Goal: Information Seeking & Learning: Find specific fact

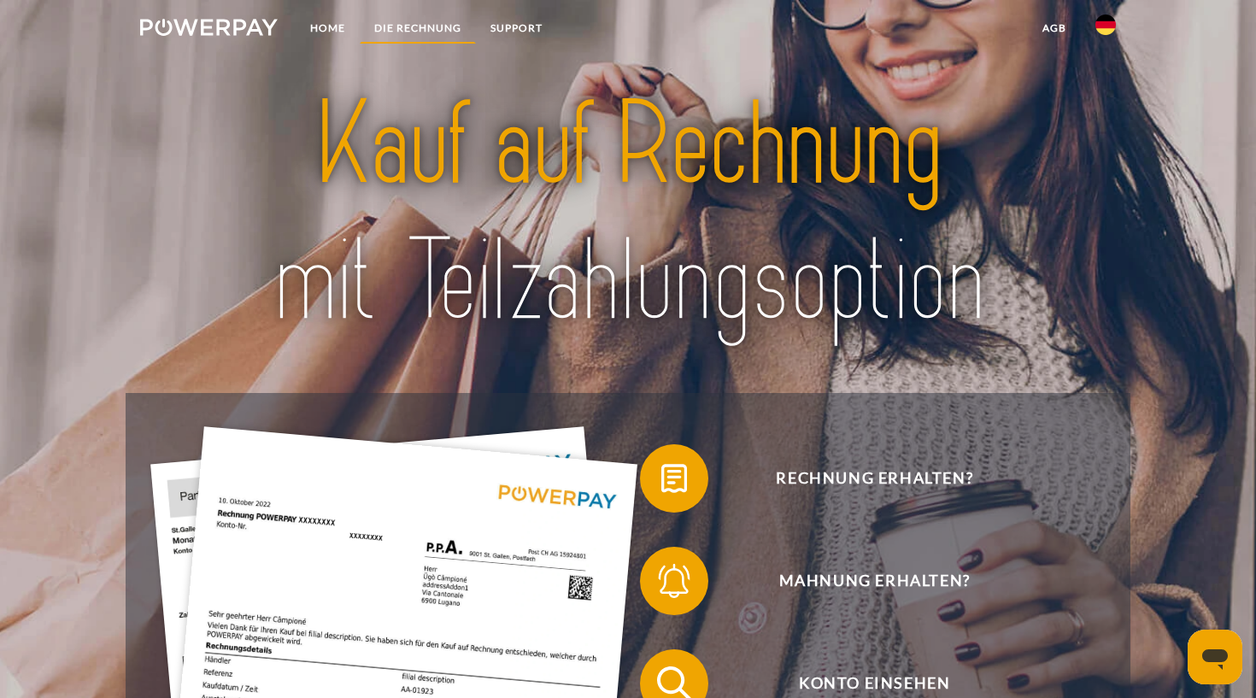
click at [413, 29] on link "DIE RECHNUNG" at bounding box center [418, 28] width 116 height 31
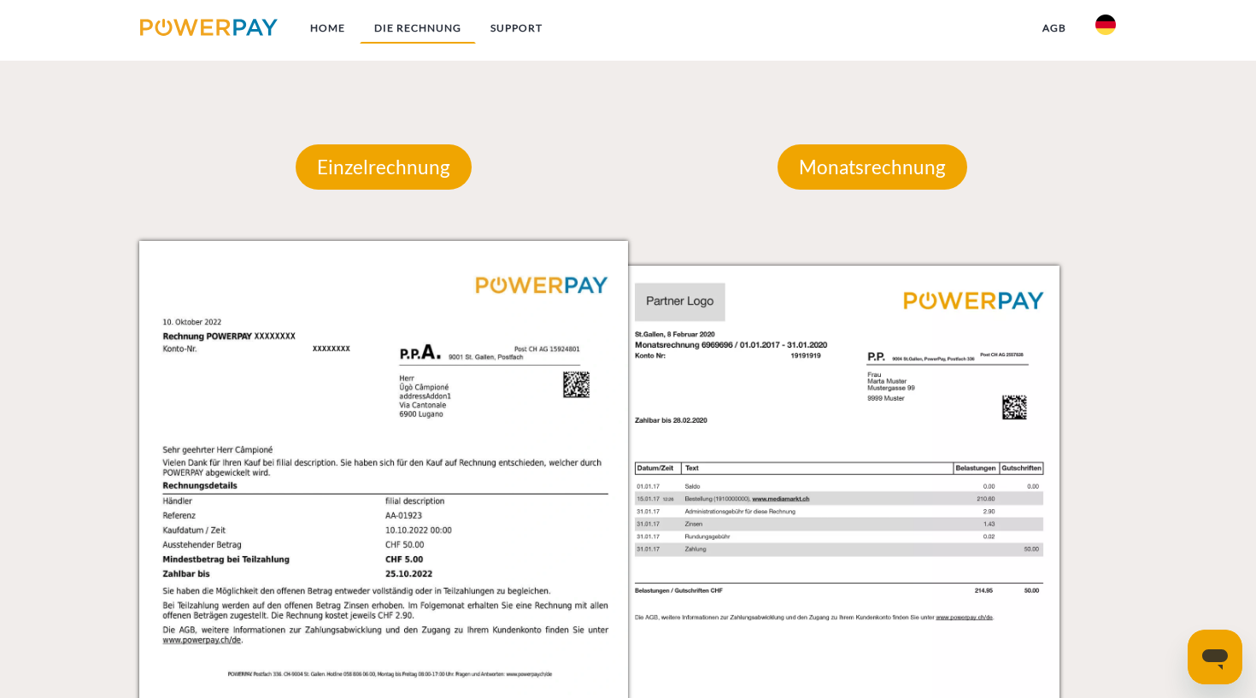
scroll to position [1558, 0]
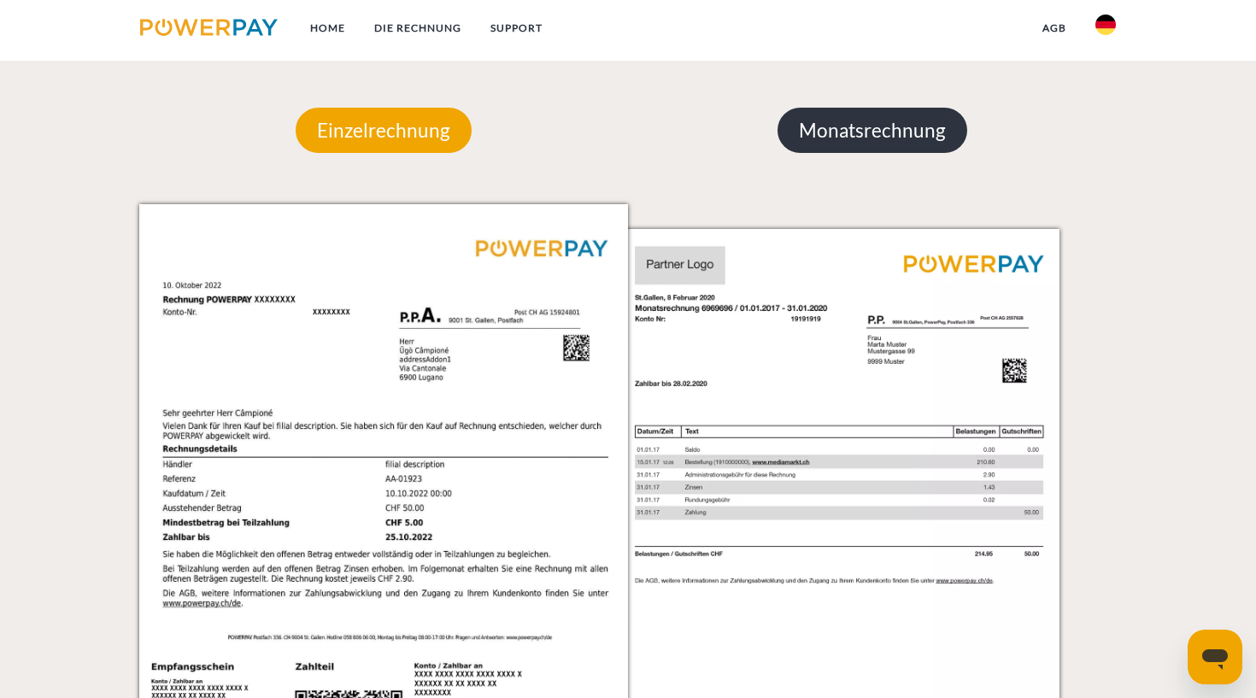
click at [873, 127] on p "Monatsrechnung" at bounding box center [872, 131] width 190 height 46
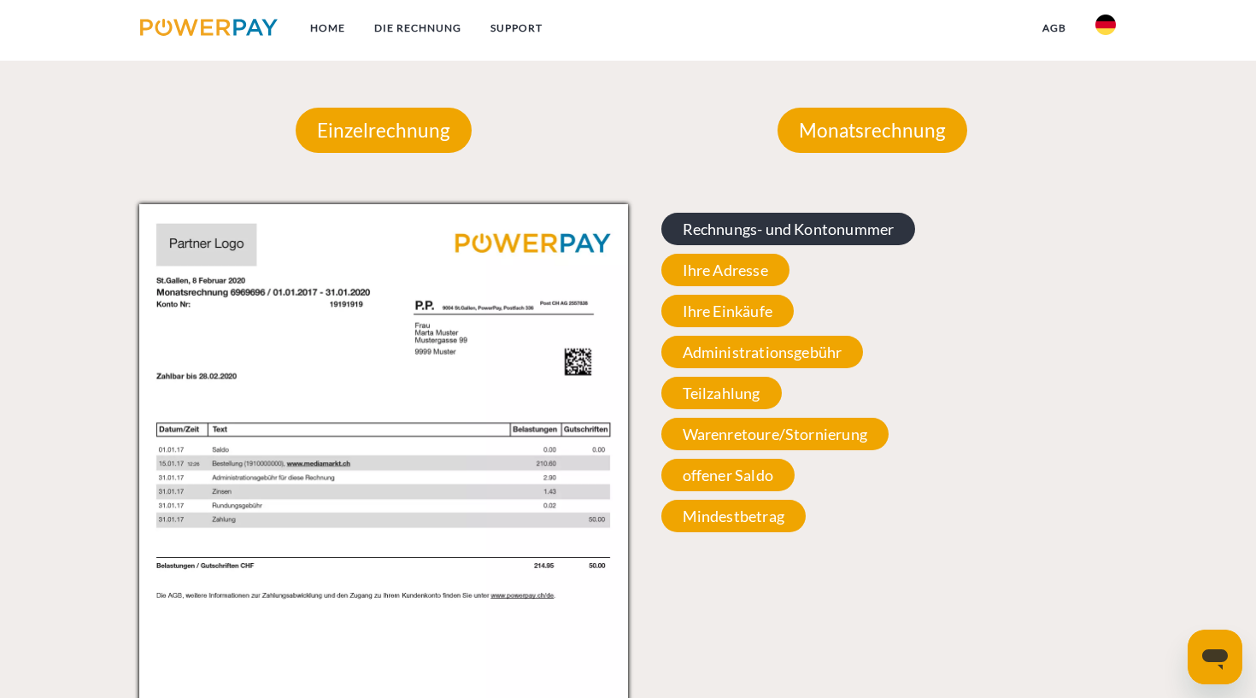
click at [805, 229] on span "Rechnungs- und Kontonummer" at bounding box center [788, 229] width 255 height 32
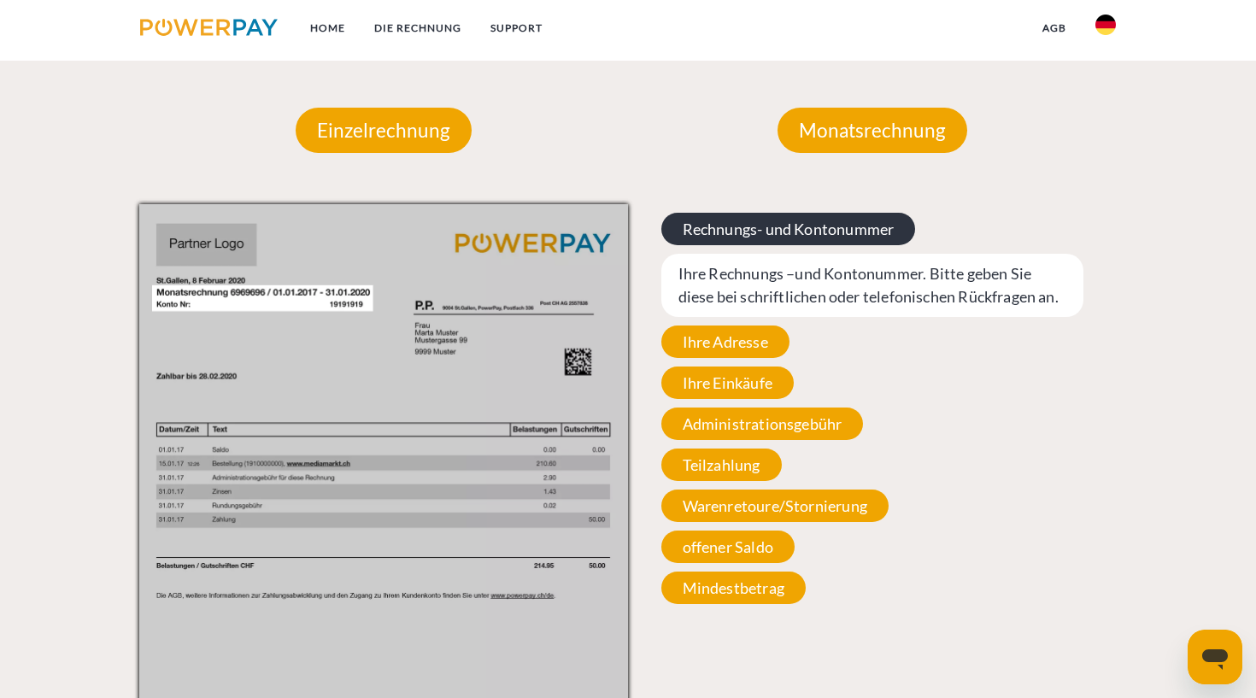
click at [779, 232] on span "Rechnungs- und Kontonummer" at bounding box center [788, 229] width 255 height 32
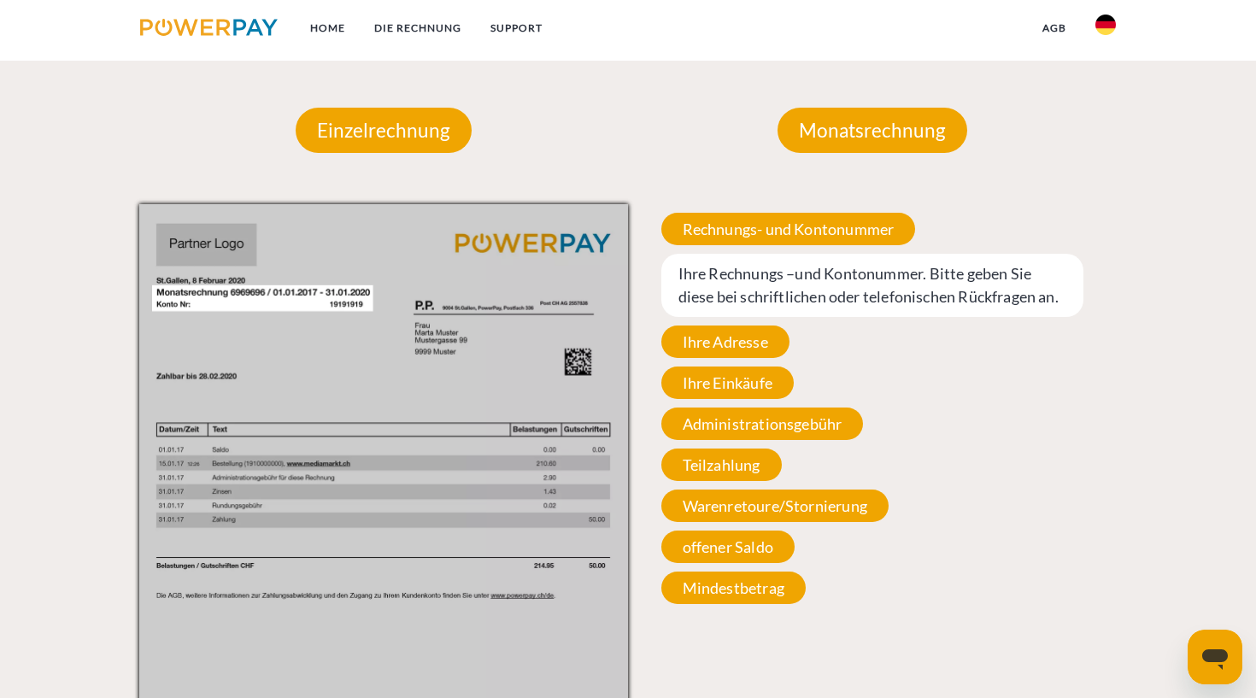
click at [764, 277] on span "Ihre Rechnungs –und Kontonummer. Bitte geben Sie diese bei schriftlichen oder t…" at bounding box center [872, 285] width 423 height 63
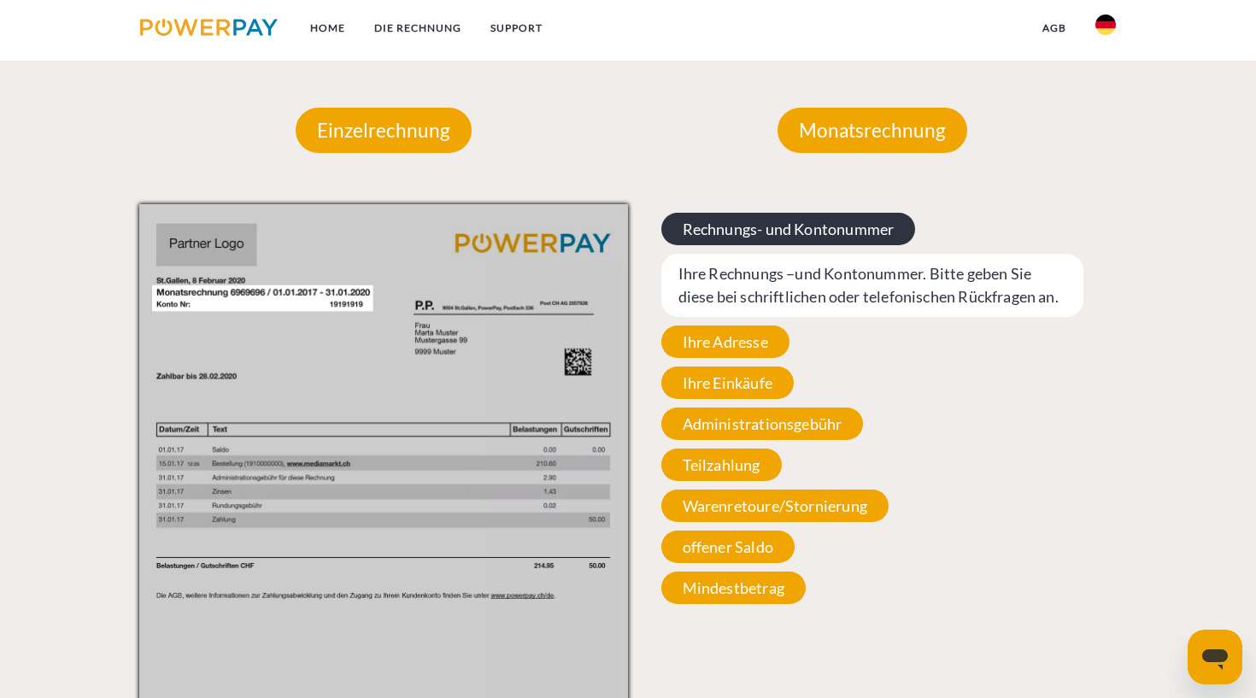
click at [774, 236] on span "Rechnungs- und Kontonummer" at bounding box center [788, 229] width 255 height 32
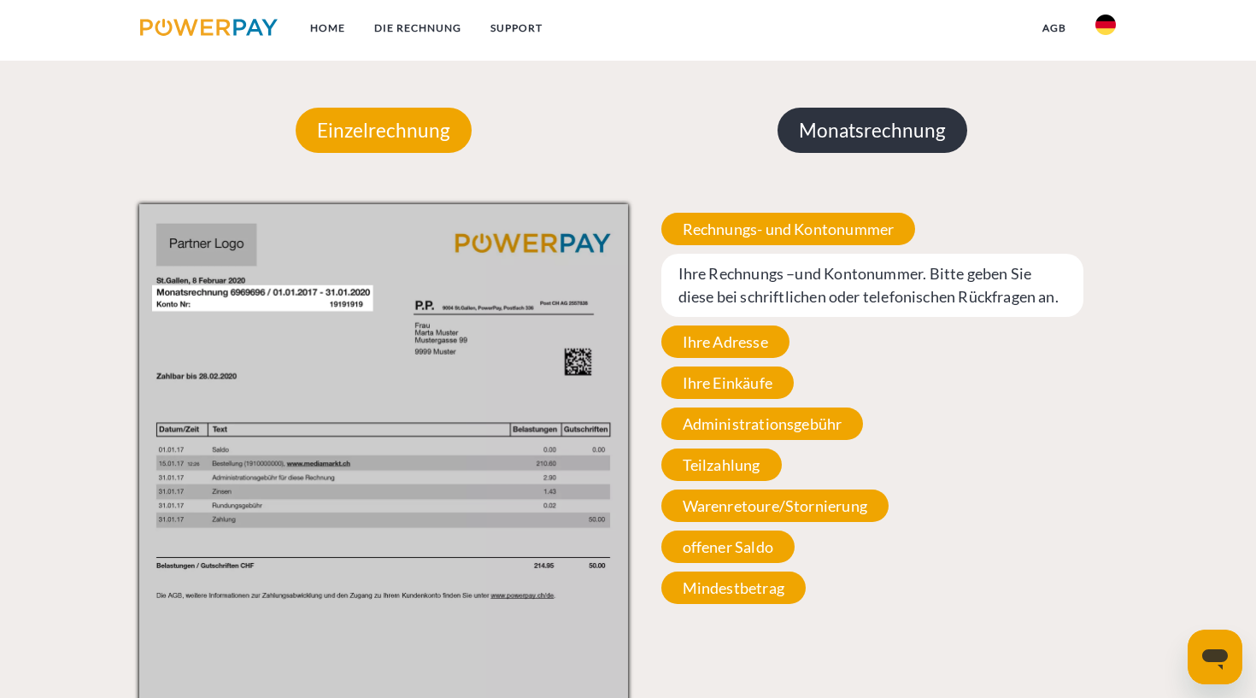
click at [864, 133] on p "Monatsrechnung" at bounding box center [872, 131] width 190 height 46
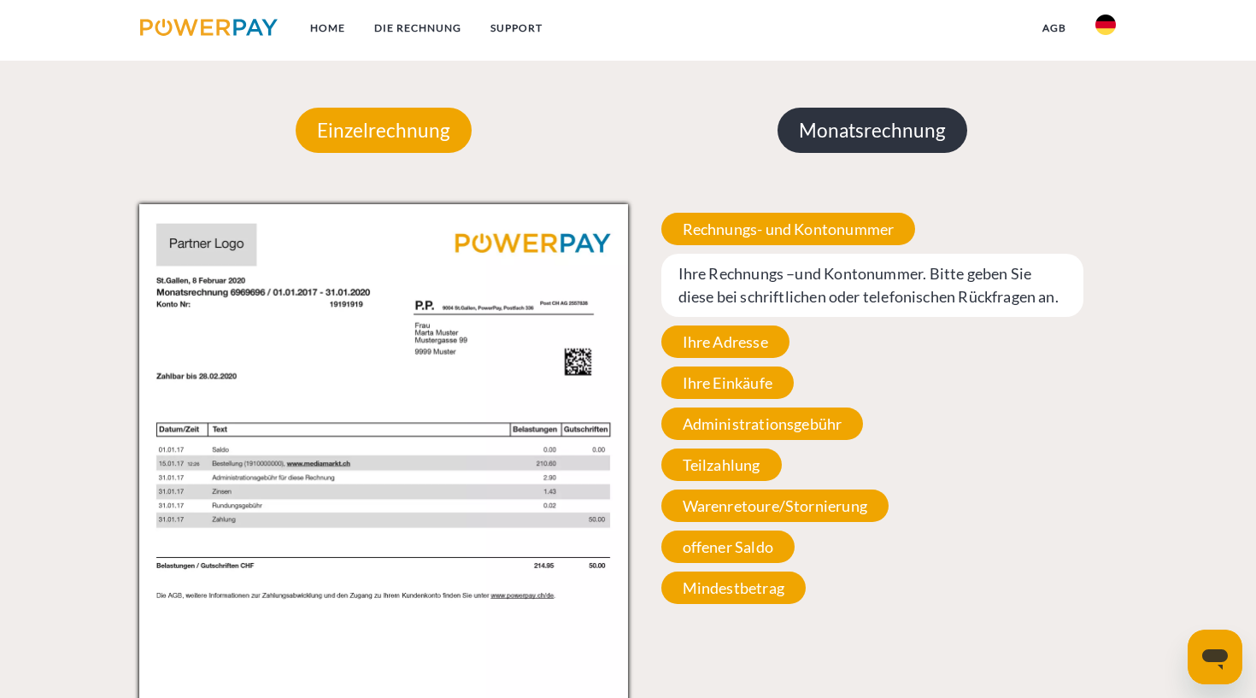
click at [860, 131] on p "Monatsrechnung" at bounding box center [872, 131] width 190 height 46
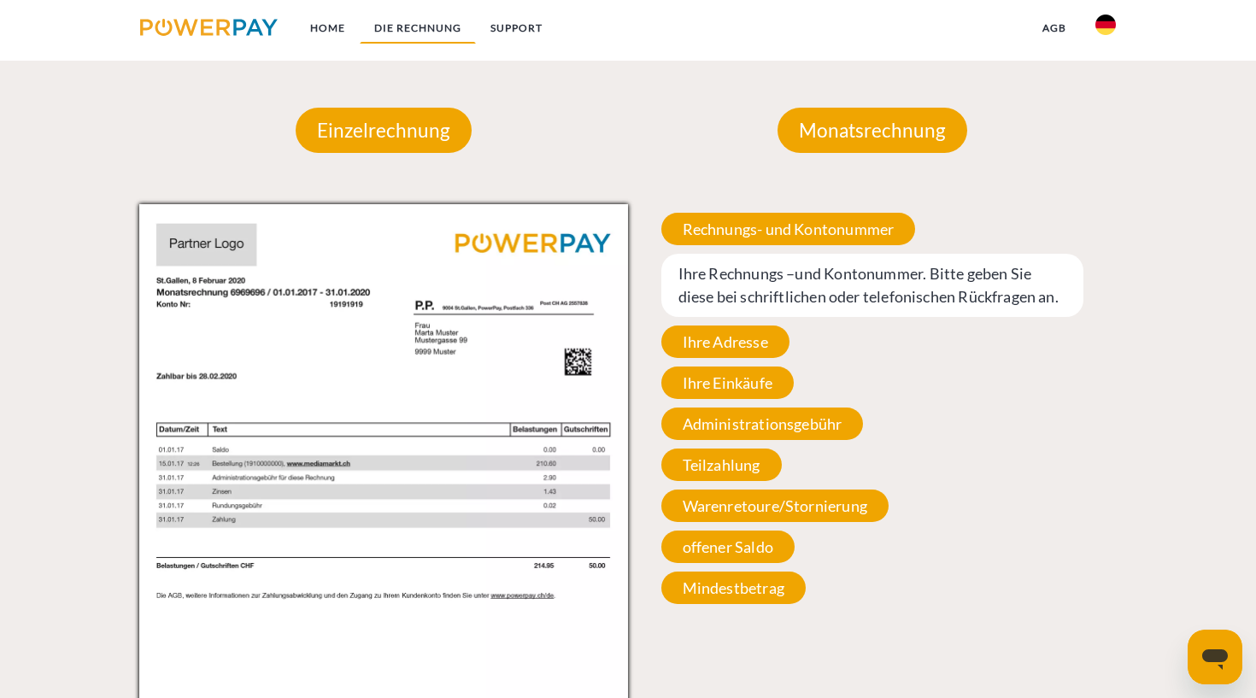
click at [432, 31] on link "DIE RECHNUNG" at bounding box center [418, 28] width 116 height 31
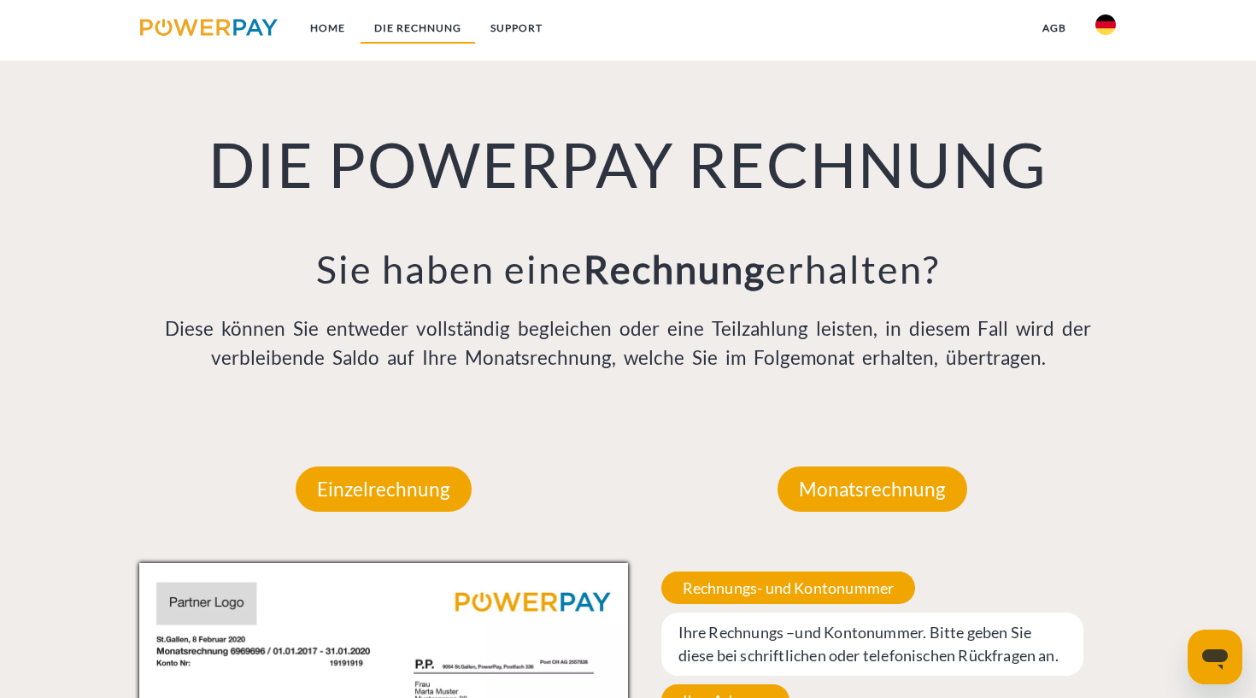
scroll to position [1197, 0]
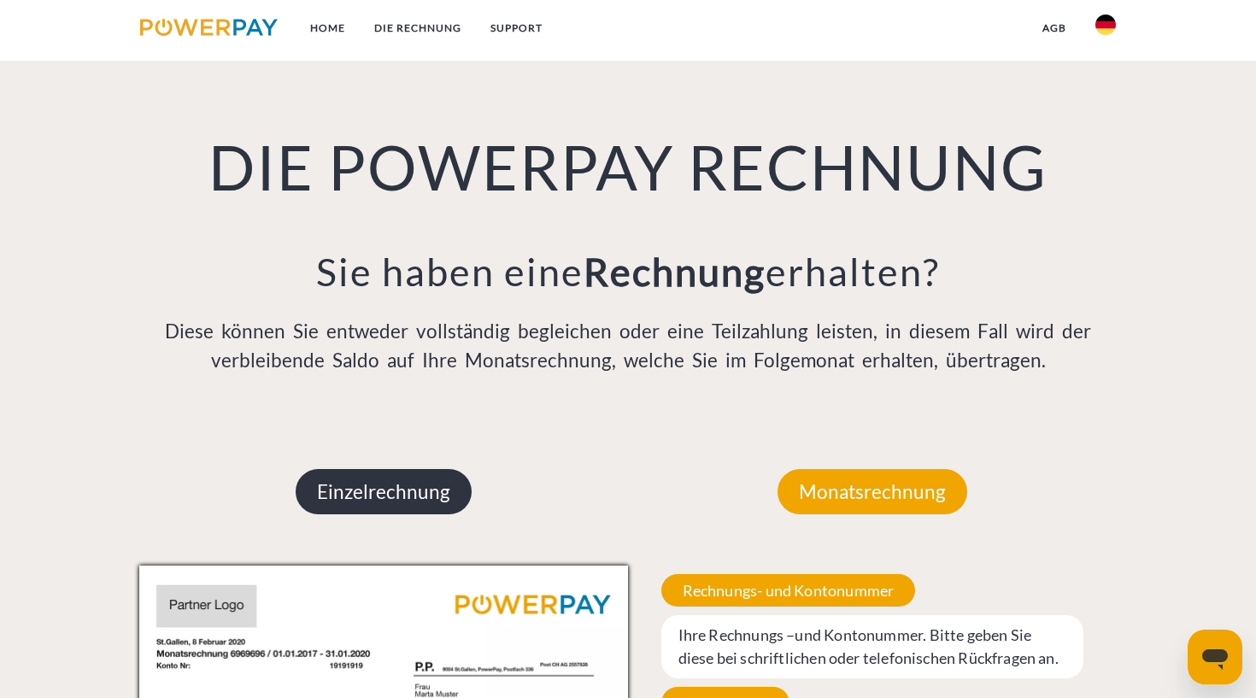
click at [397, 485] on p "Einzelrechnung" at bounding box center [384, 492] width 176 height 46
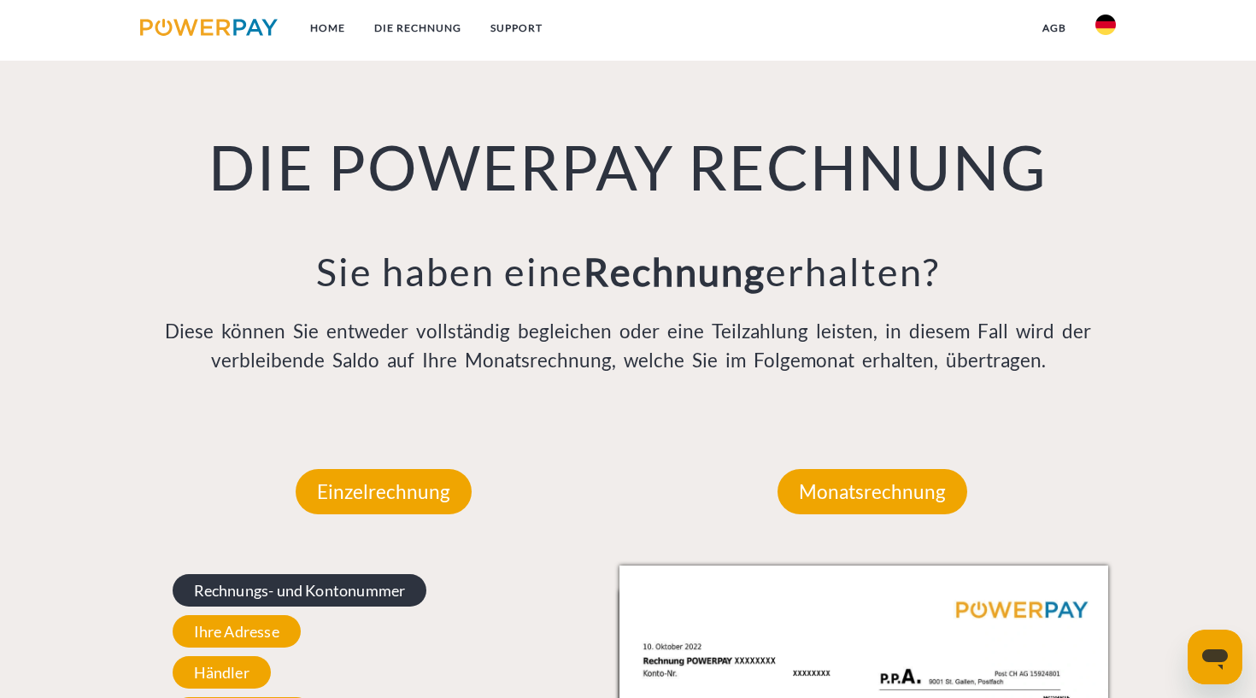
click at [354, 594] on span "Rechnungs- und Kontonummer" at bounding box center [300, 590] width 255 height 32
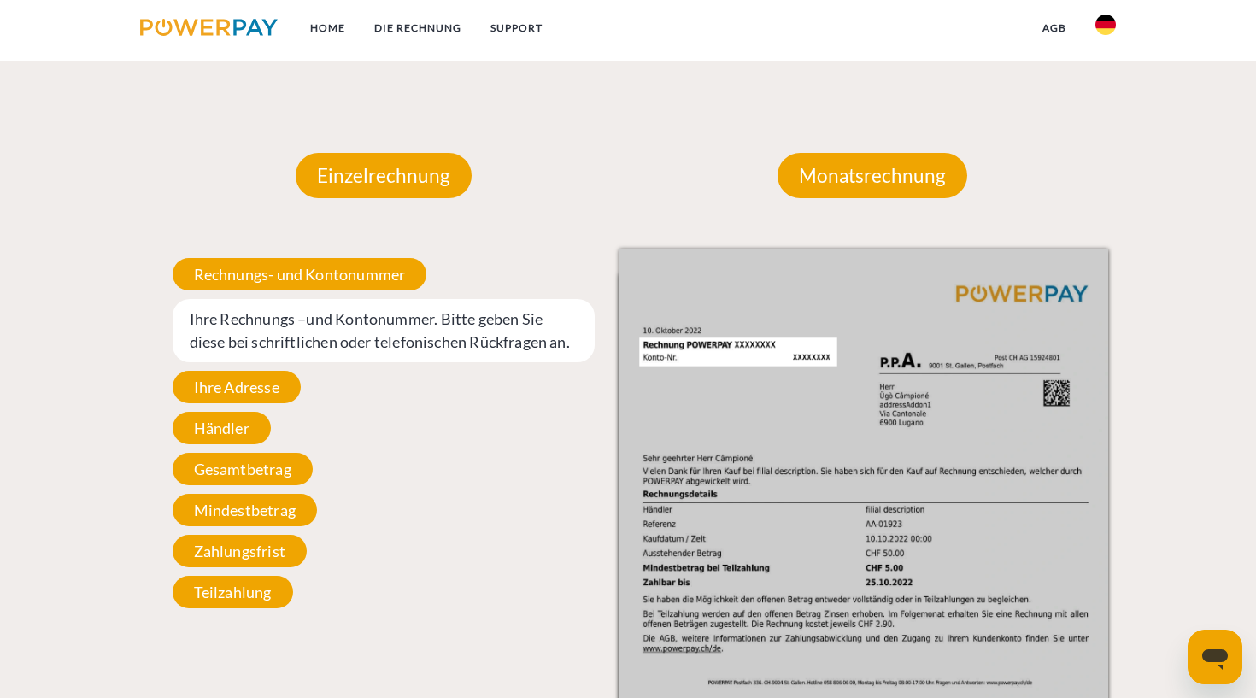
scroll to position [1510, 0]
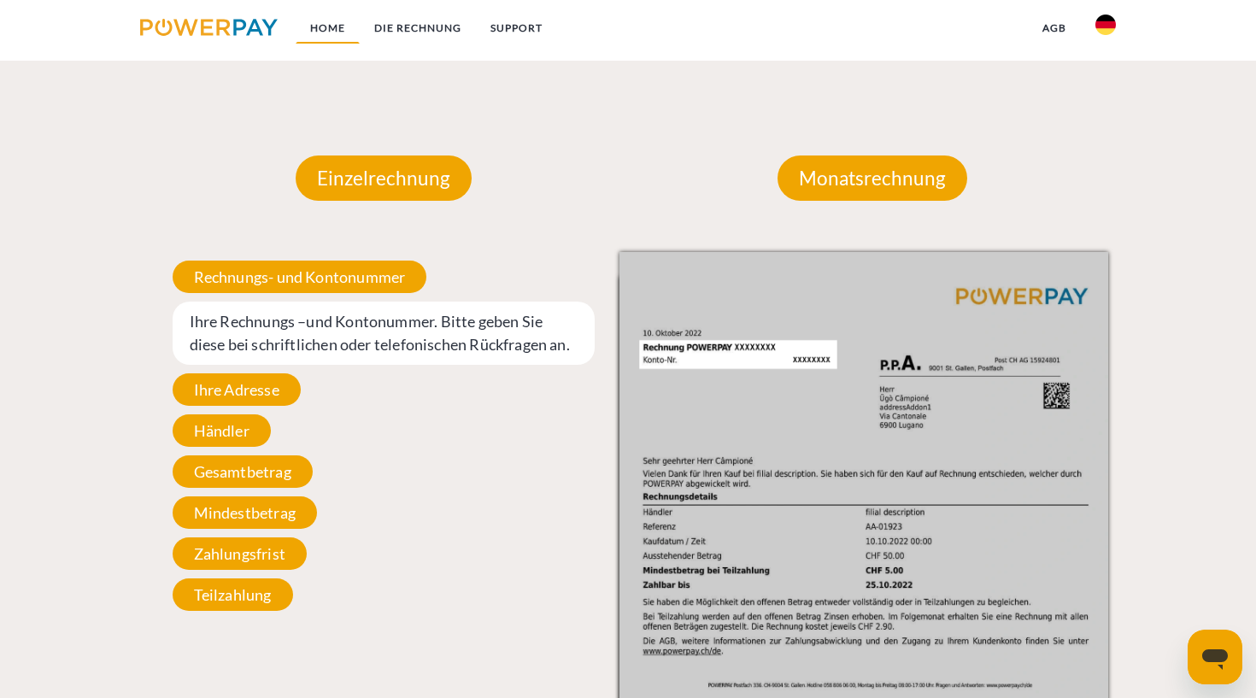
click at [334, 22] on link "Home" at bounding box center [328, 28] width 64 height 31
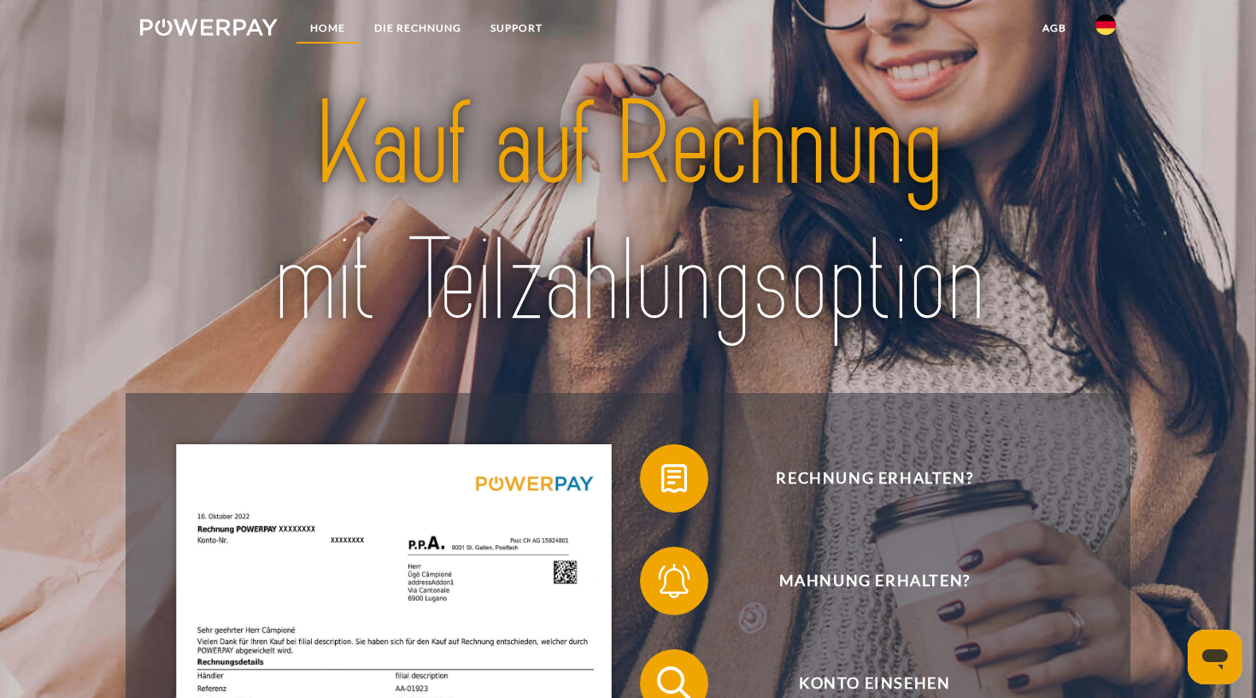
click at [334, 22] on link "Home" at bounding box center [328, 28] width 64 height 31
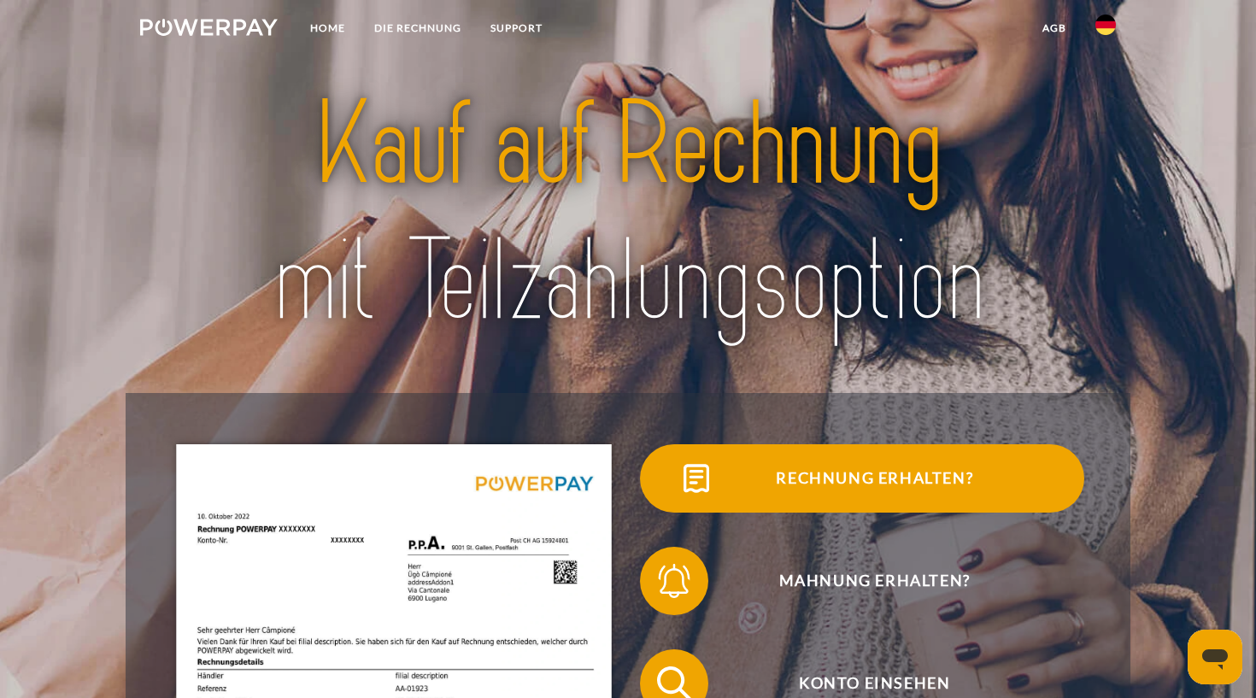
click at [898, 482] on span "Rechnung erhalten?" at bounding box center [874, 478] width 419 height 68
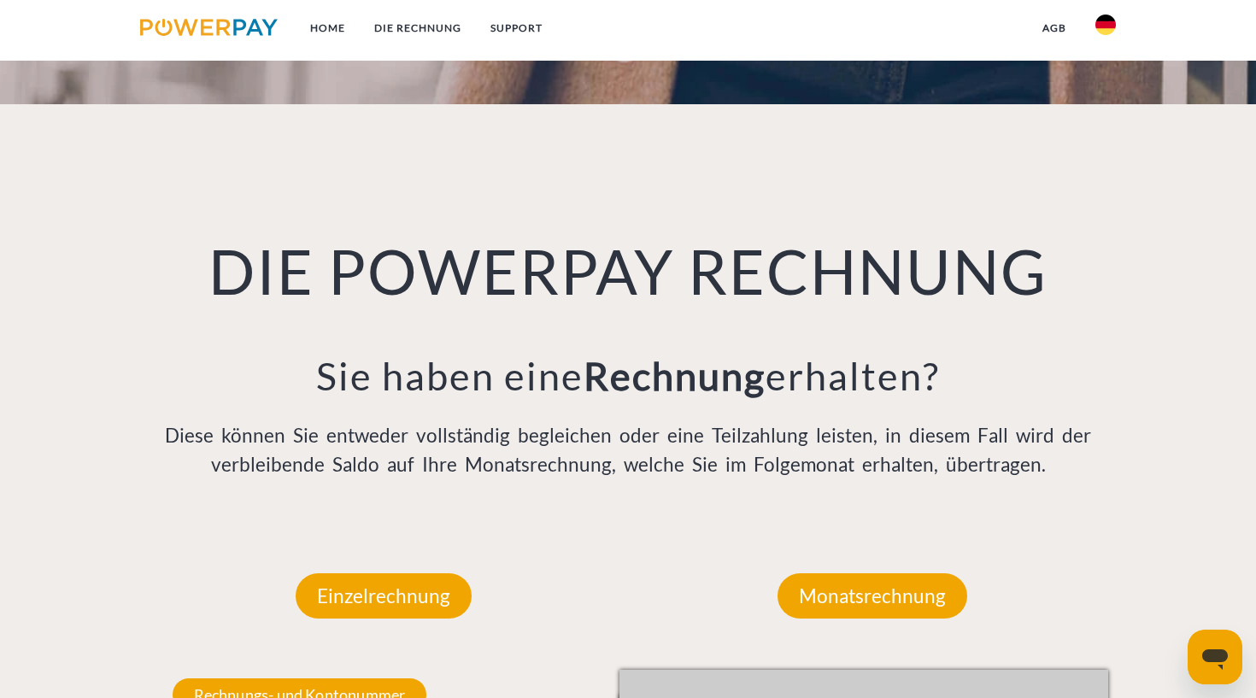
scroll to position [1079, 0]
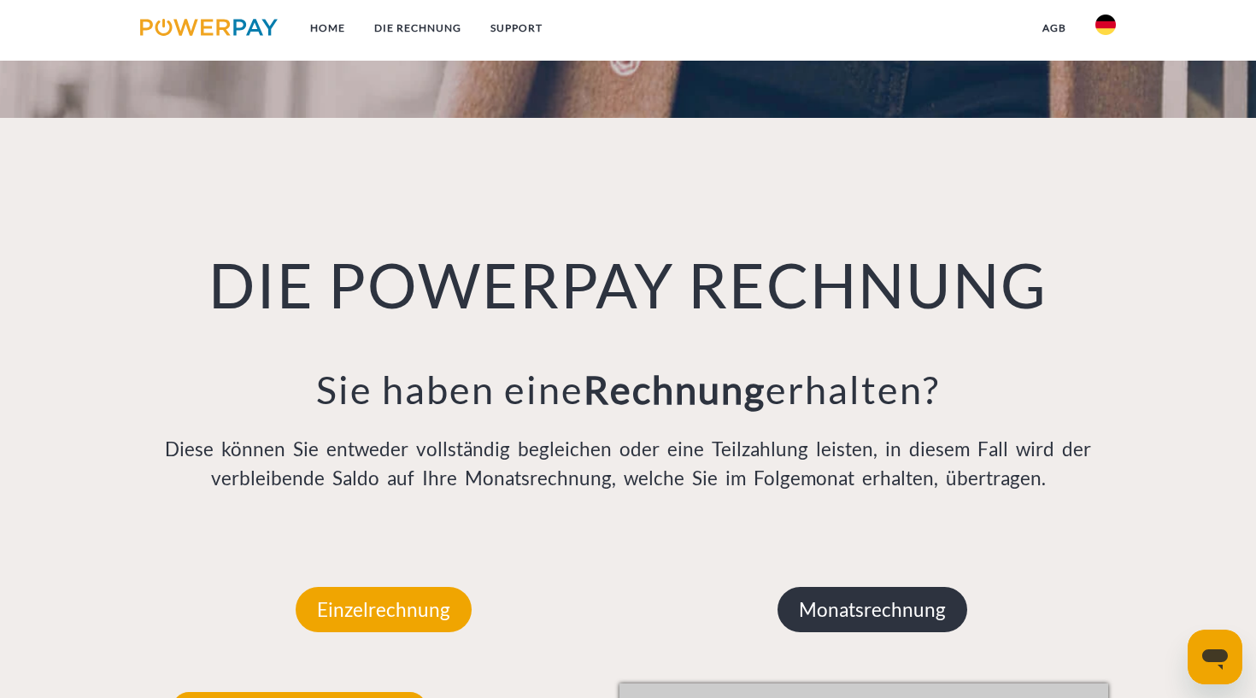
click at [896, 606] on p "Monatsrechnung" at bounding box center [872, 610] width 190 height 46
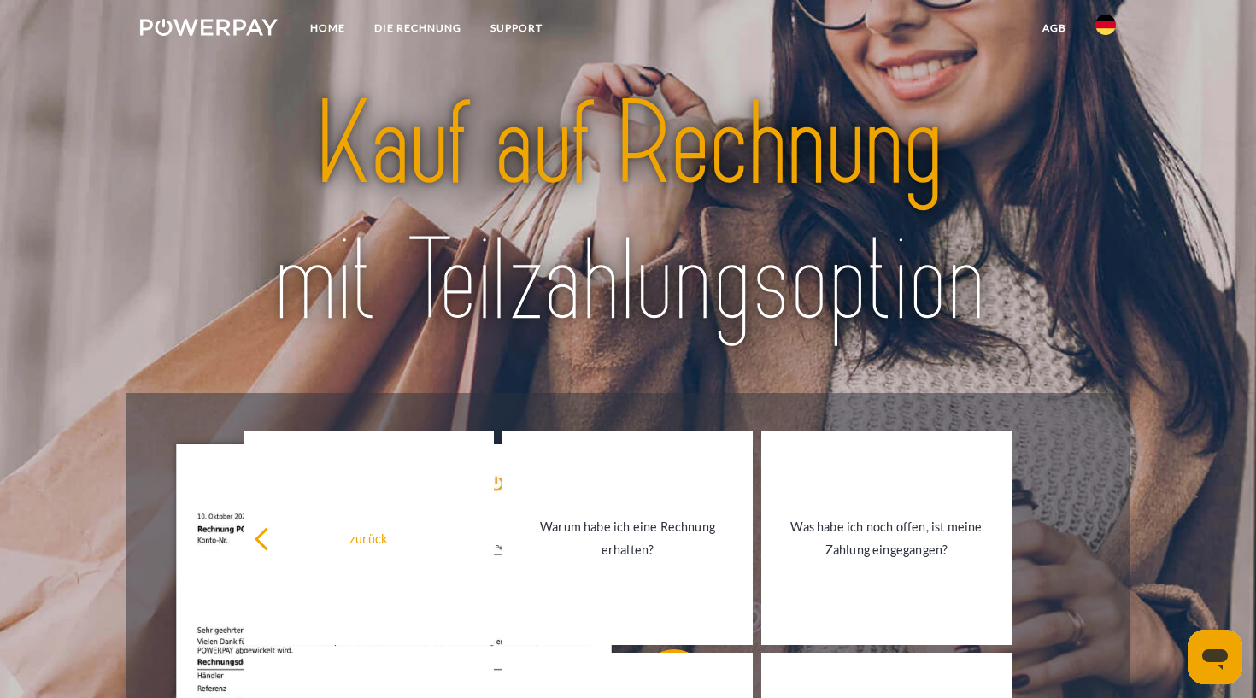
scroll to position [0, 0]
click at [243, 30] on img at bounding box center [209, 27] width 138 height 17
click at [417, 21] on link "DIE RECHNUNG" at bounding box center [418, 28] width 116 height 31
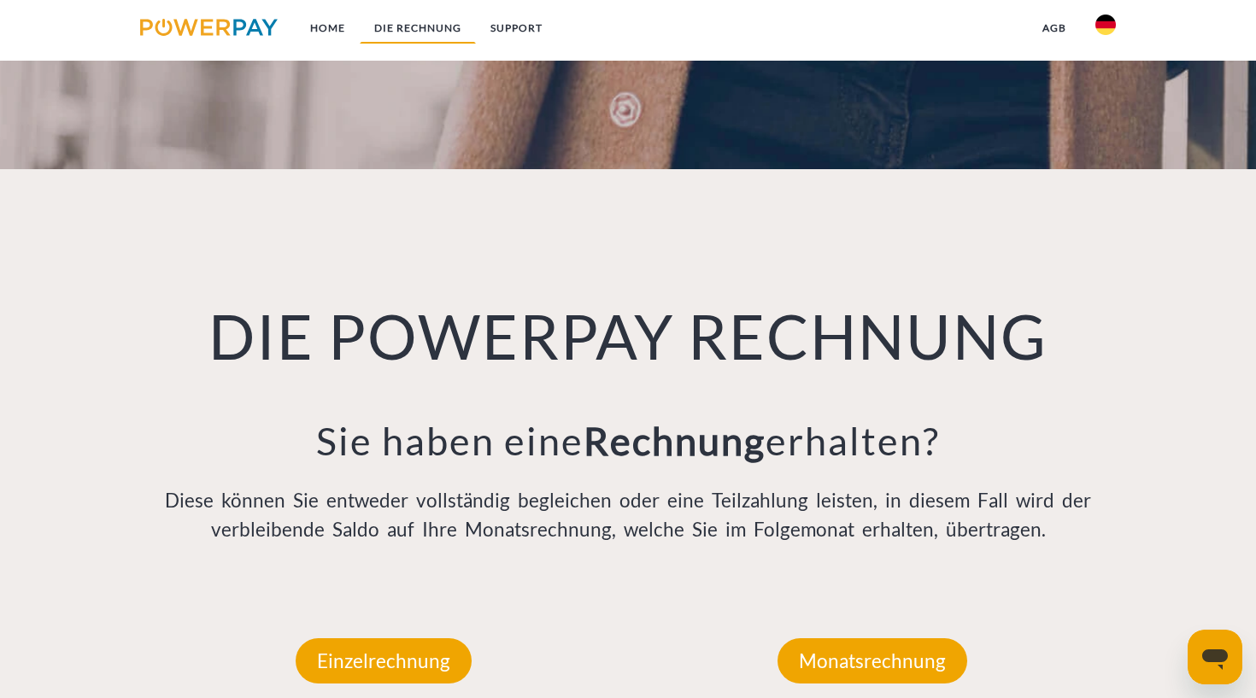
scroll to position [1197, 0]
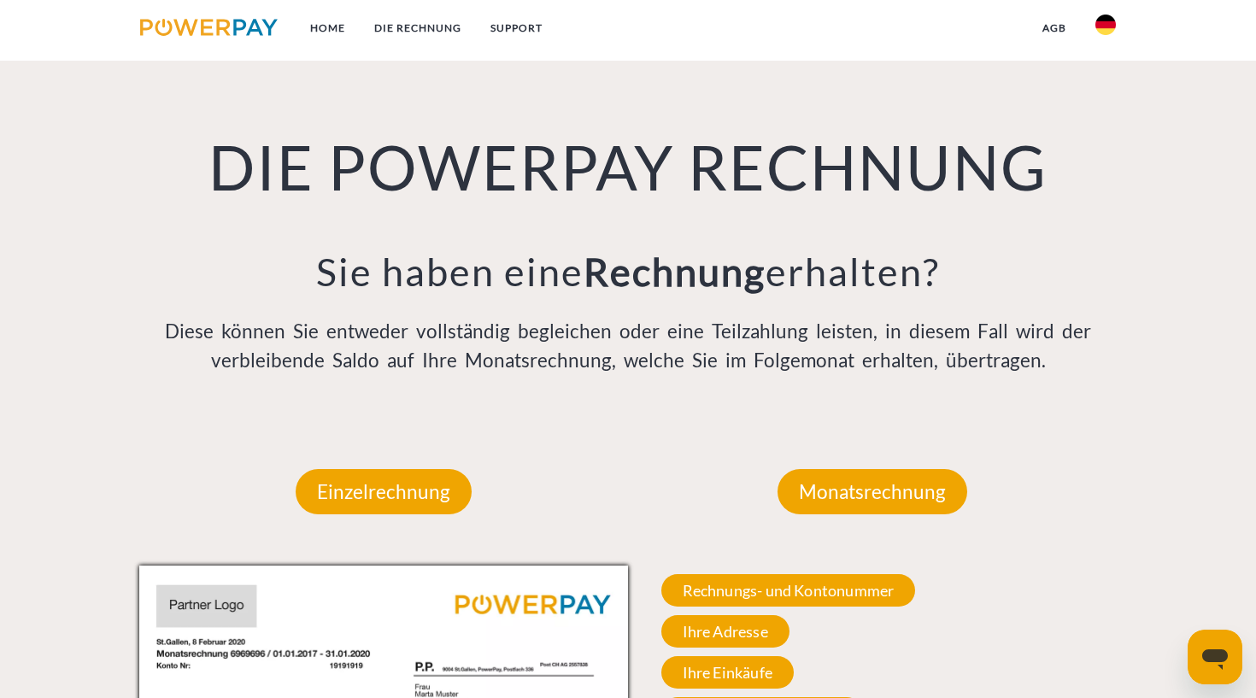
click at [1103, 27] on img at bounding box center [1105, 25] width 20 height 20
click at [1108, 128] on img at bounding box center [1105, 124] width 20 height 20
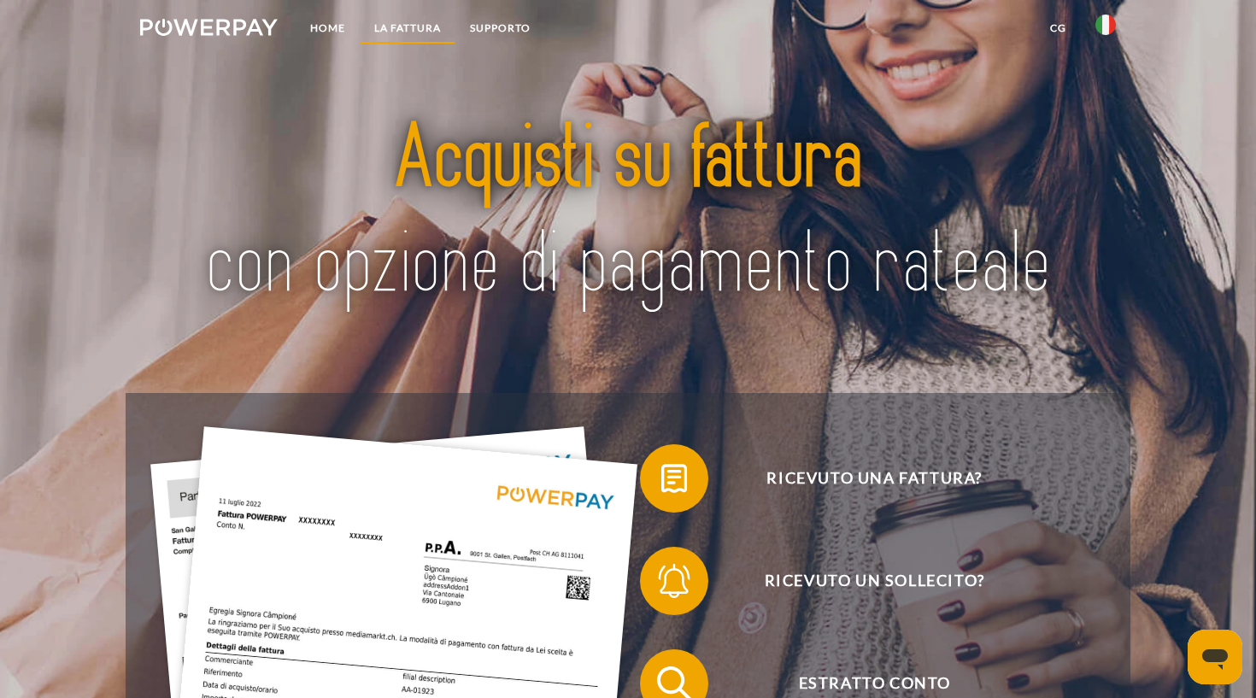
click at [425, 28] on link "LA FATTURA" at bounding box center [408, 28] width 96 height 31
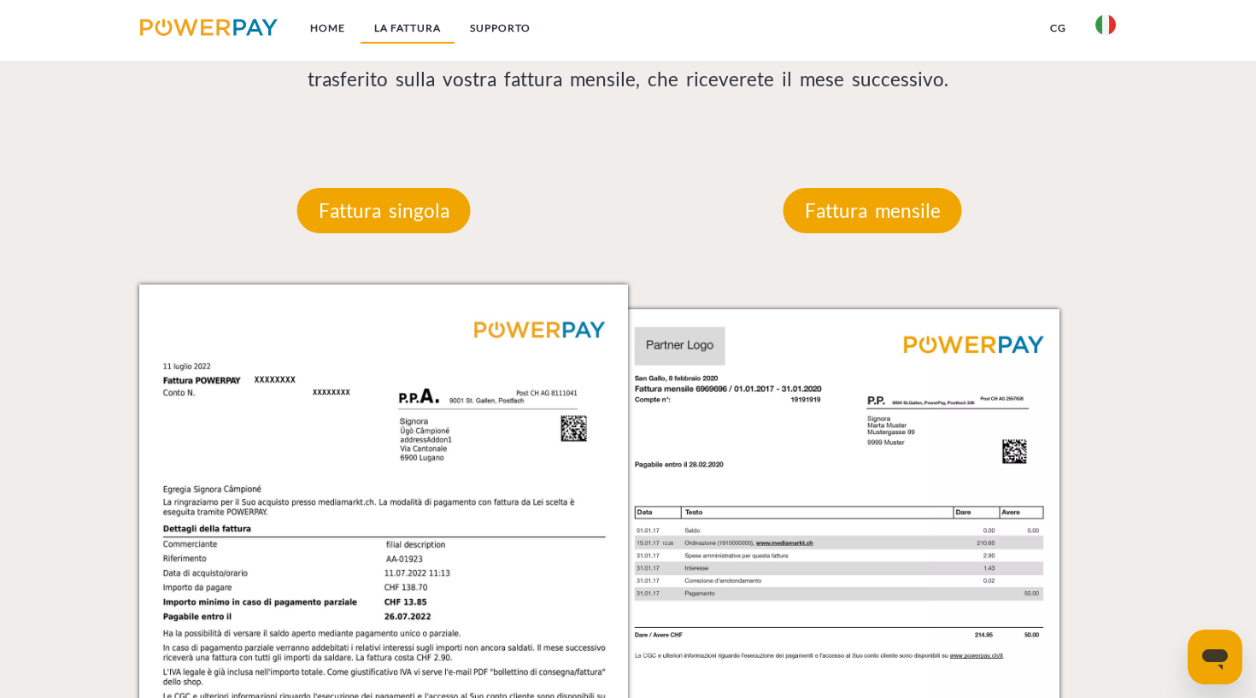
scroll to position [1497, 0]
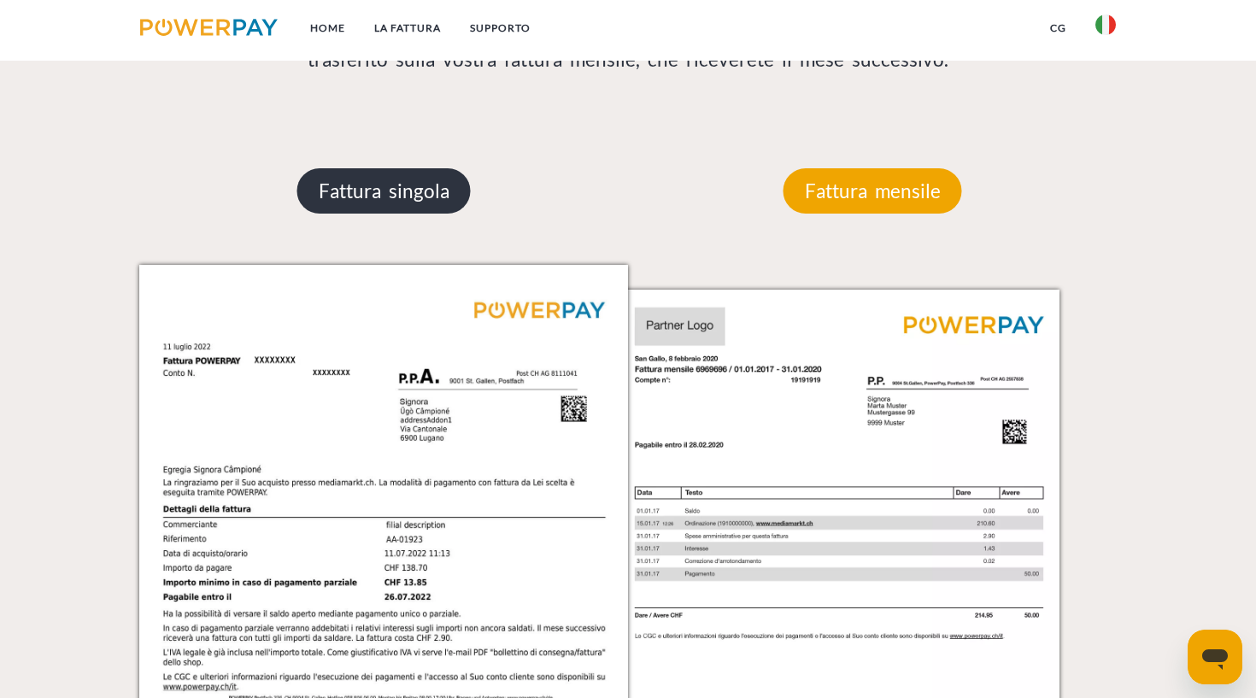
click at [391, 193] on p "Fattura singola" at bounding box center [383, 191] width 173 height 46
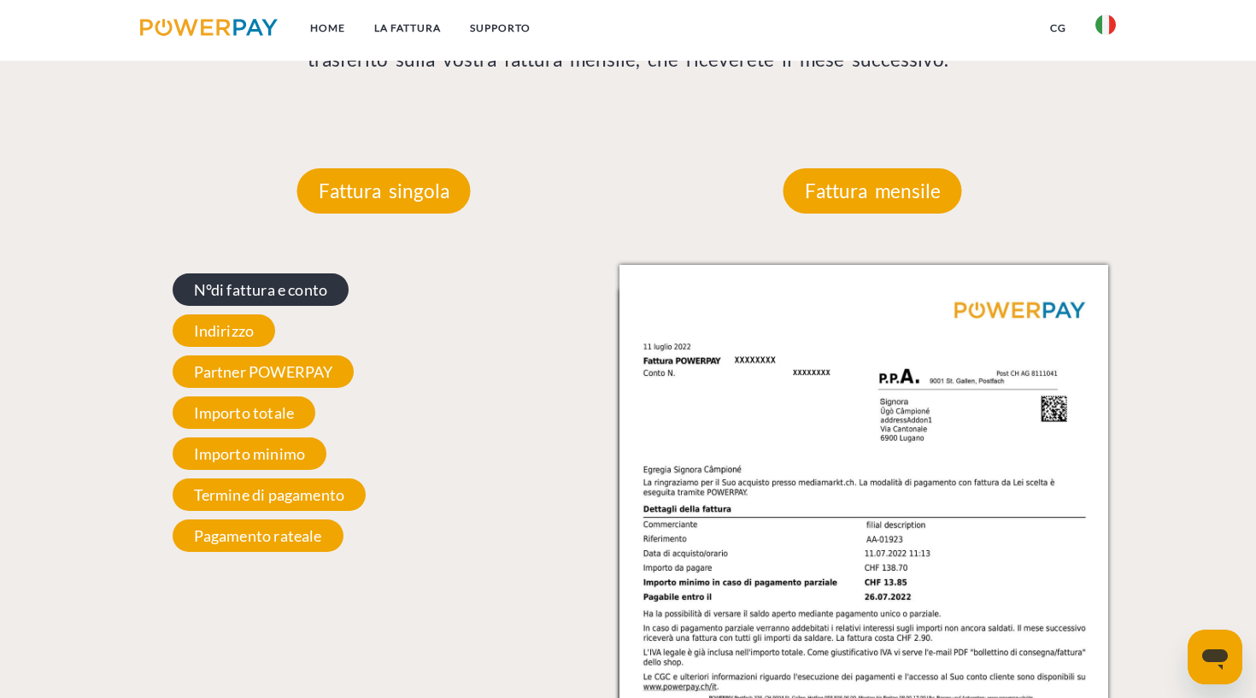
click at [270, 290] on span "N°di fattura e conto" at bounding box center [261, 289] width 177 height 32
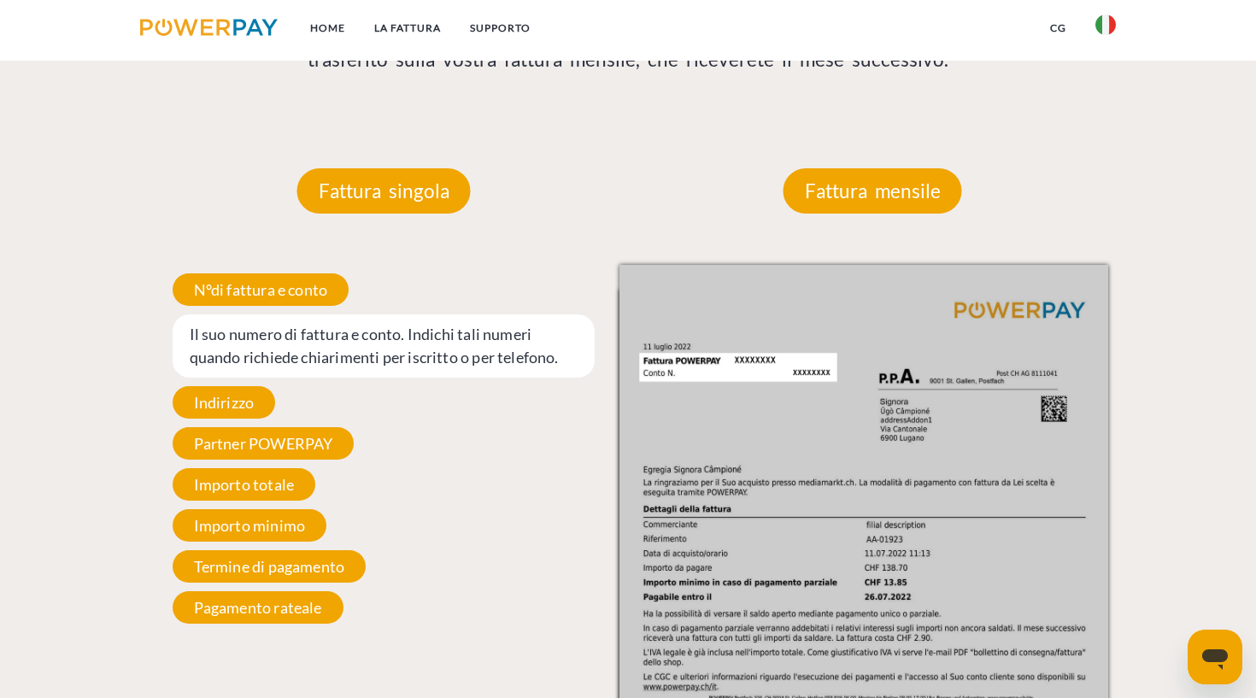
click at [255, 344] on span "Il suo numero di fattura e conto. Indichi tali numeri quando richiede chiarimen…" at bounding box center [384, 345] width 423 height 63
click at [665, 366] on img at bounding box center [863, 610] width 489 height 691
click at [283, 286] on span "N°di fattura e conto" at bounding box center [261, 289] width 177 height 32
click at [401, 192] on p "Fattura singola" at bounding box center [383, 191] width 173 height 46
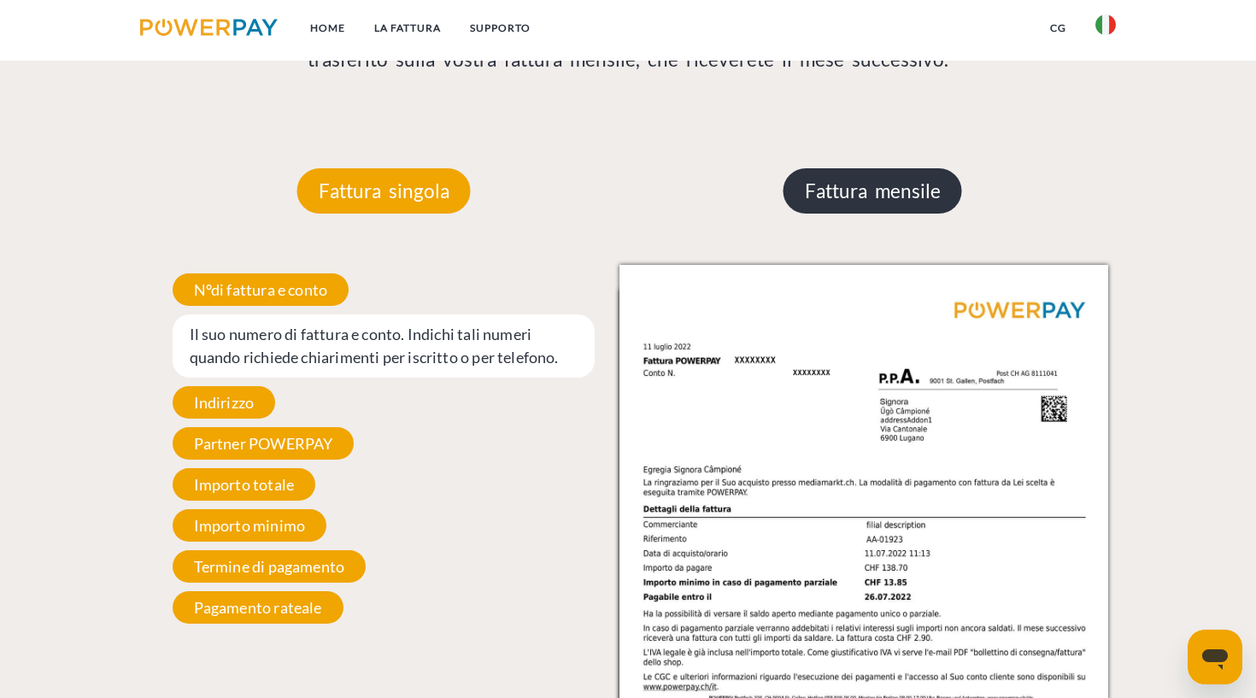
click at [913, 190] on p "Fattura mensile" at bounding box center [872, 191] width 179 height 46
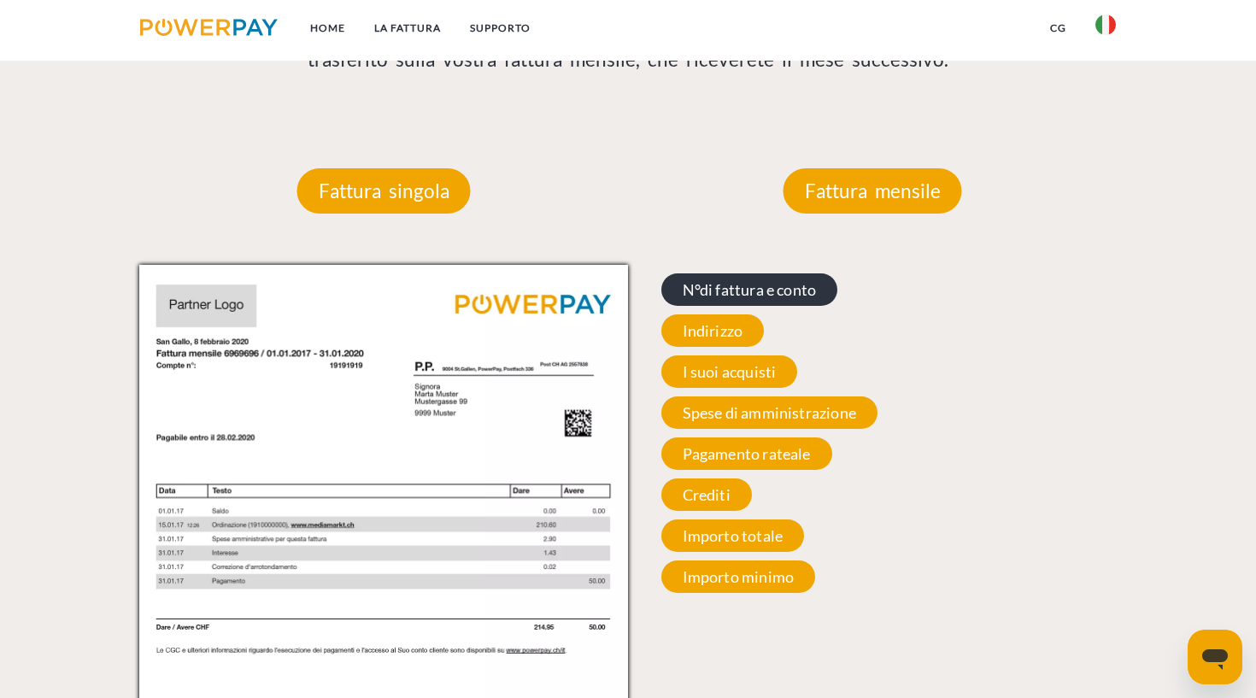
click at [761, 294] on span "N°di fattura e conto" at bounding box center [749, 289] width 177 height 32
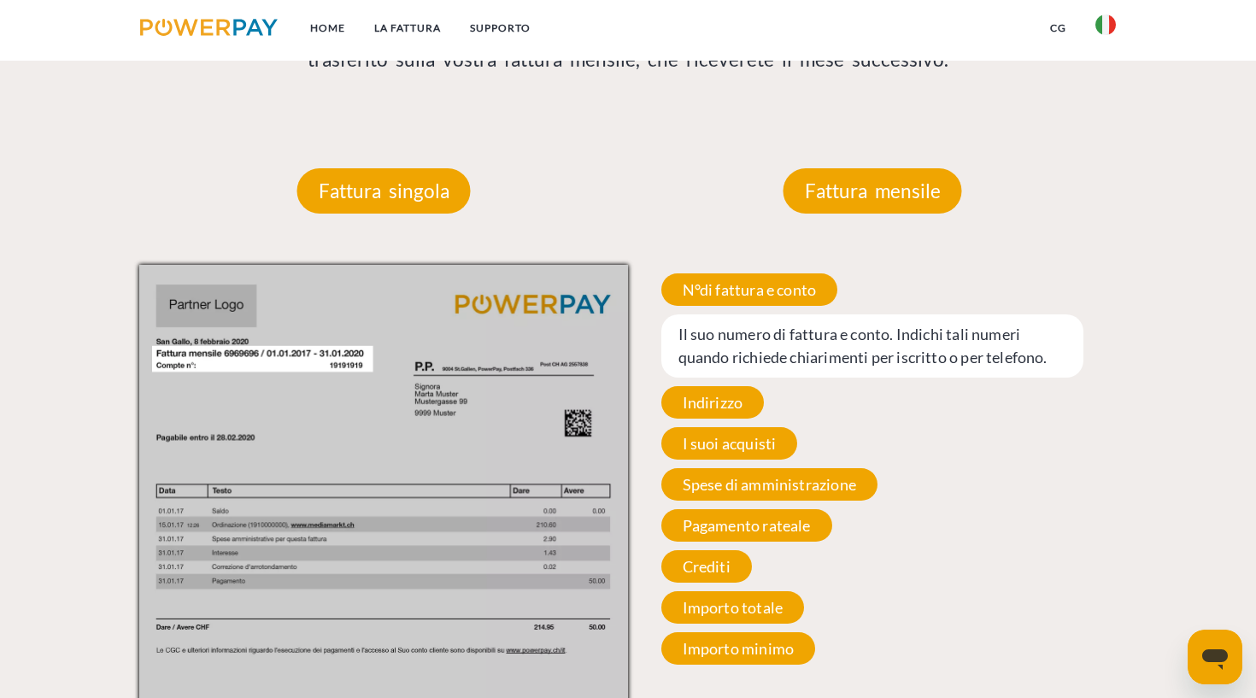
click at [702, 337] on span "Il suo numero di fattura e conto. Indichi tali numeri quando richiede chiarimen…" at bounding box center [872, 345] width 423 height 63
click at [777, 517] on span "Pagamento rateale" at bounding box center [746, 525] width 171 height 32
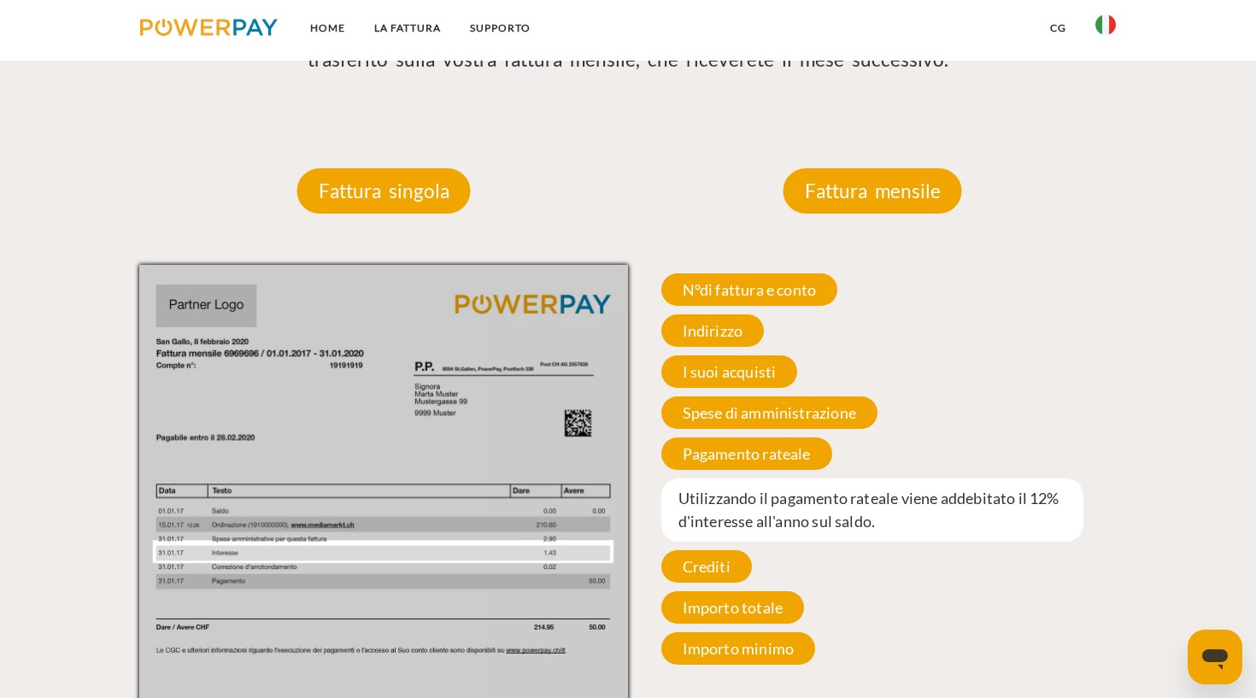
click at [890, 439] on div "N°di fattura e conto Il suo numero di fattura e conto. Indichi tali numeri quan…" at bounding box center [872, 469] width 489 height 408
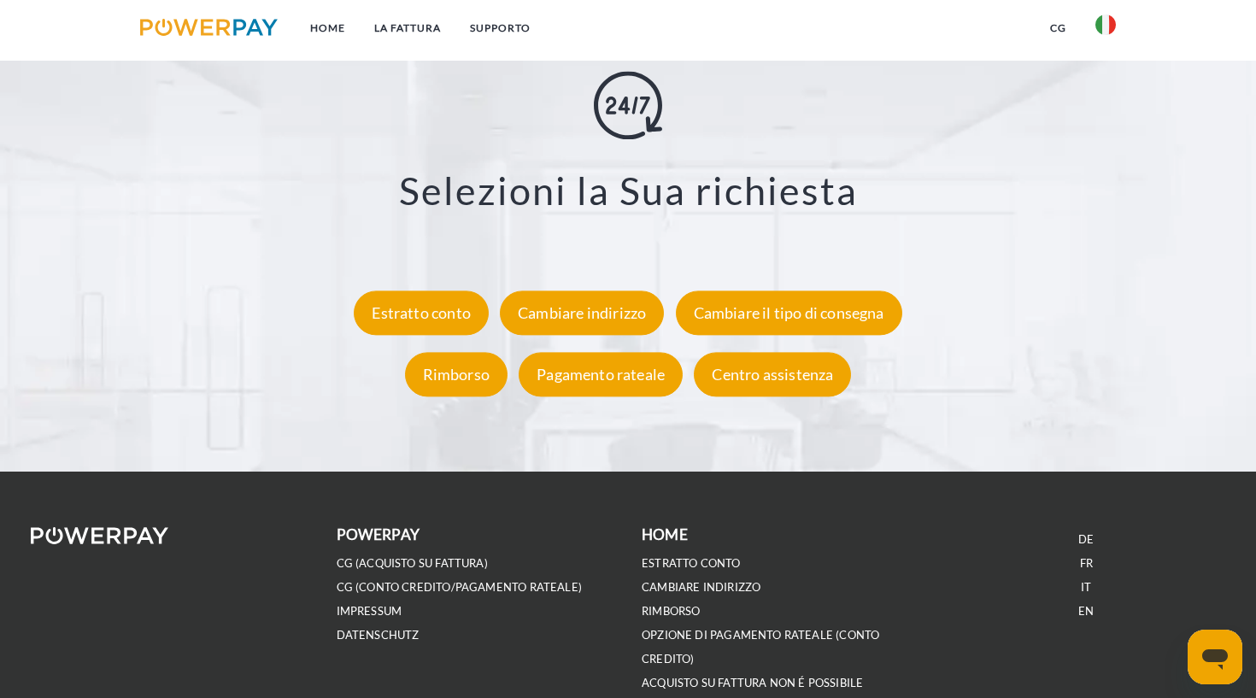
scroll to position [3116, 0]
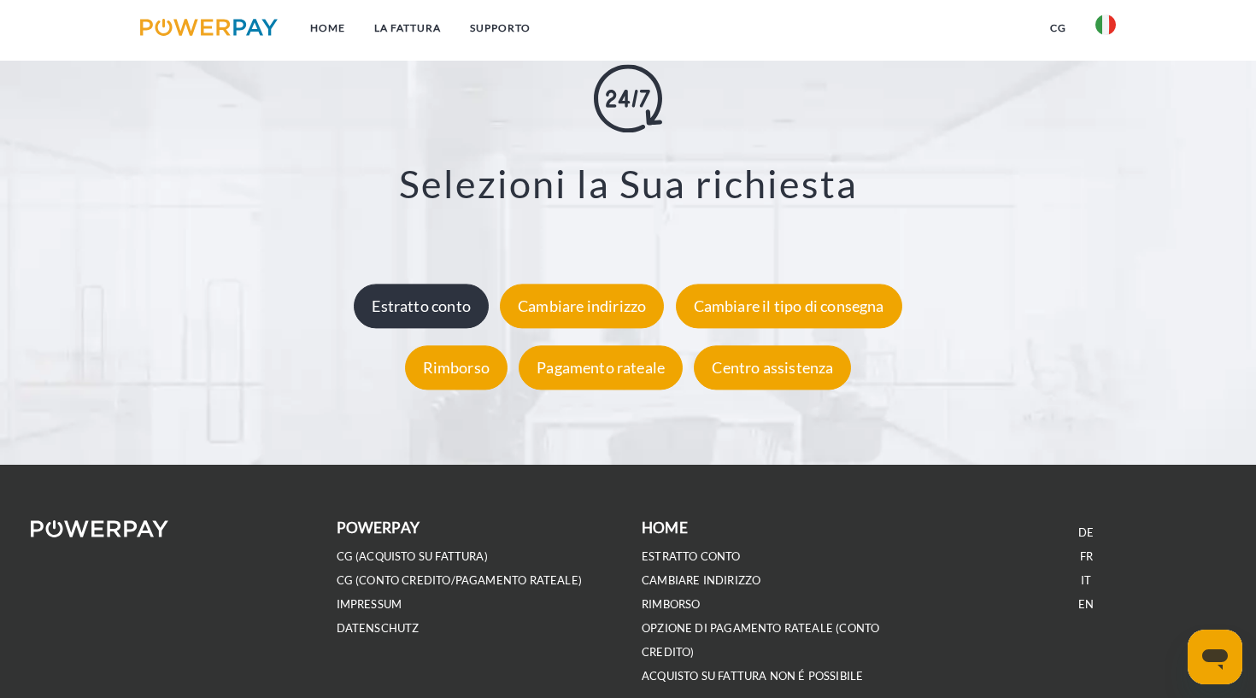
click at [442, 306] on div "Estratto conto" at bounding box center [421, 306] width 135 height 44
